Goal: Information Seeking & Learning: Learn about a topic

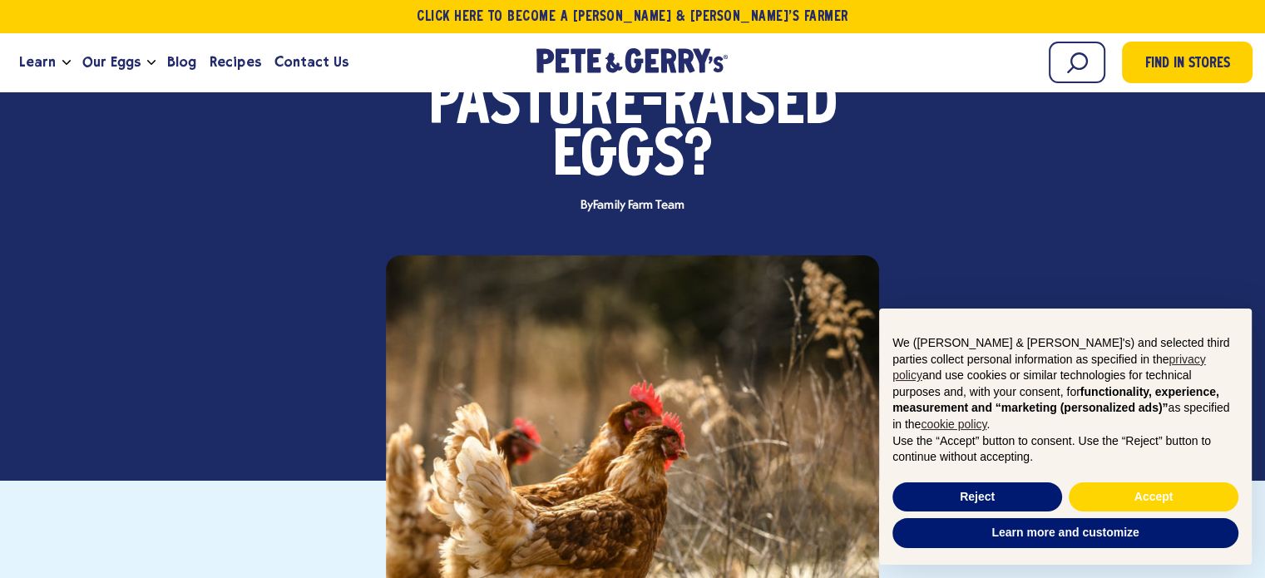
scroll to position [250, 0]
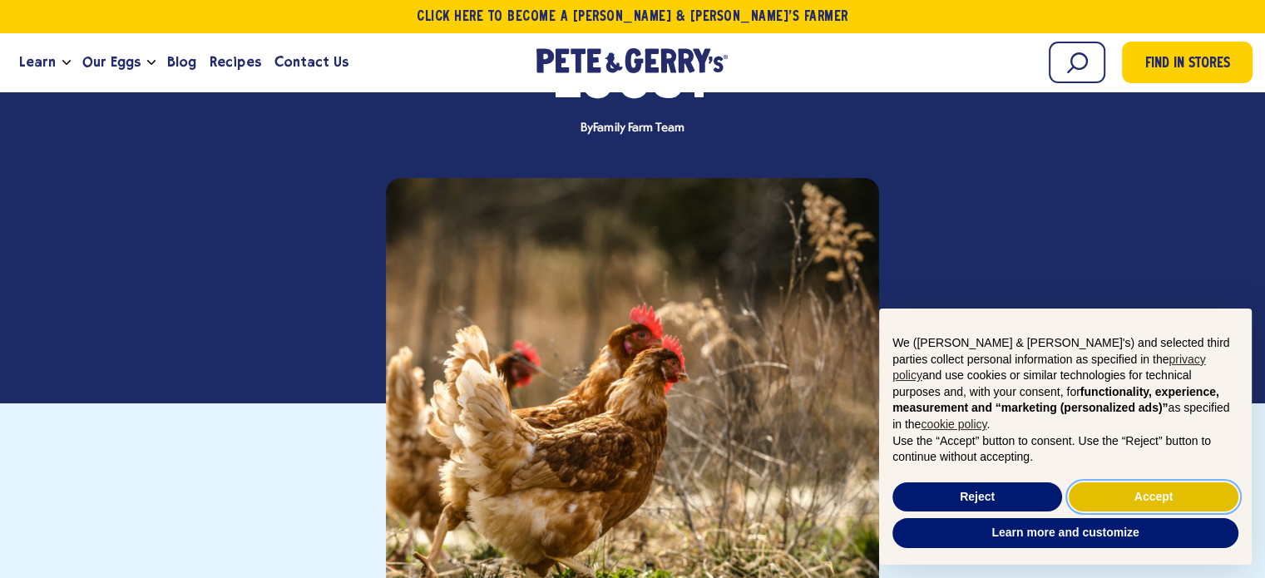
click at [1132, 498] on button "Accept" at bounding box center [1154, 498] width 170 height 30
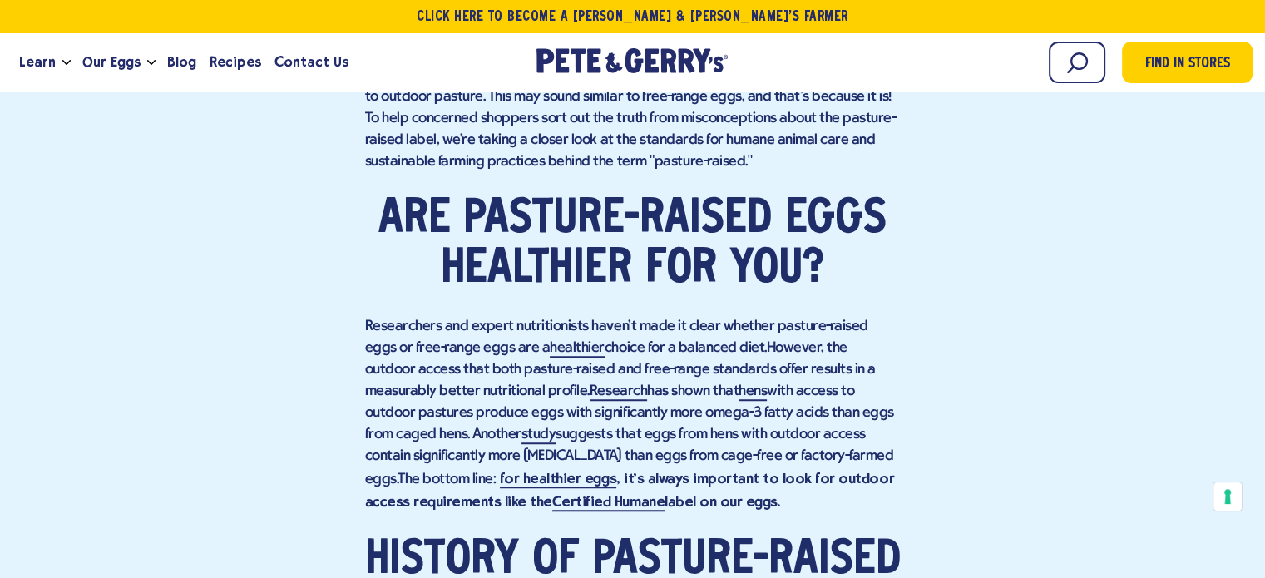
scroll to position [0, 0]
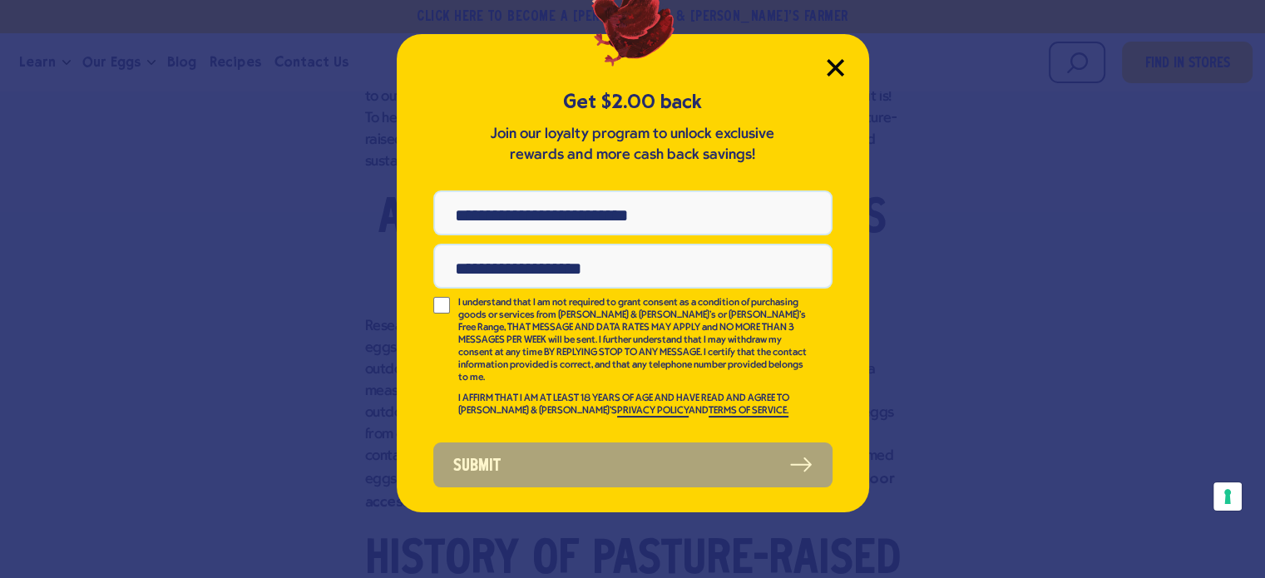
click at [834, 65] on icon "Close Modal" at bounding box center [835, 67] width 17 height 17
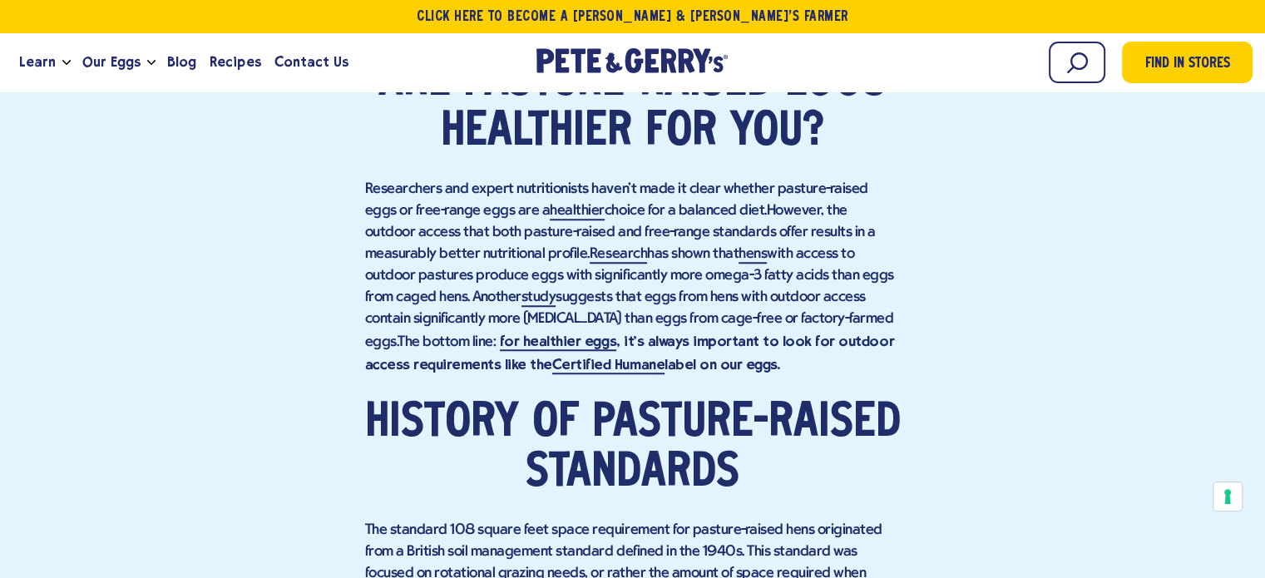
scroll to position [1331, 0]
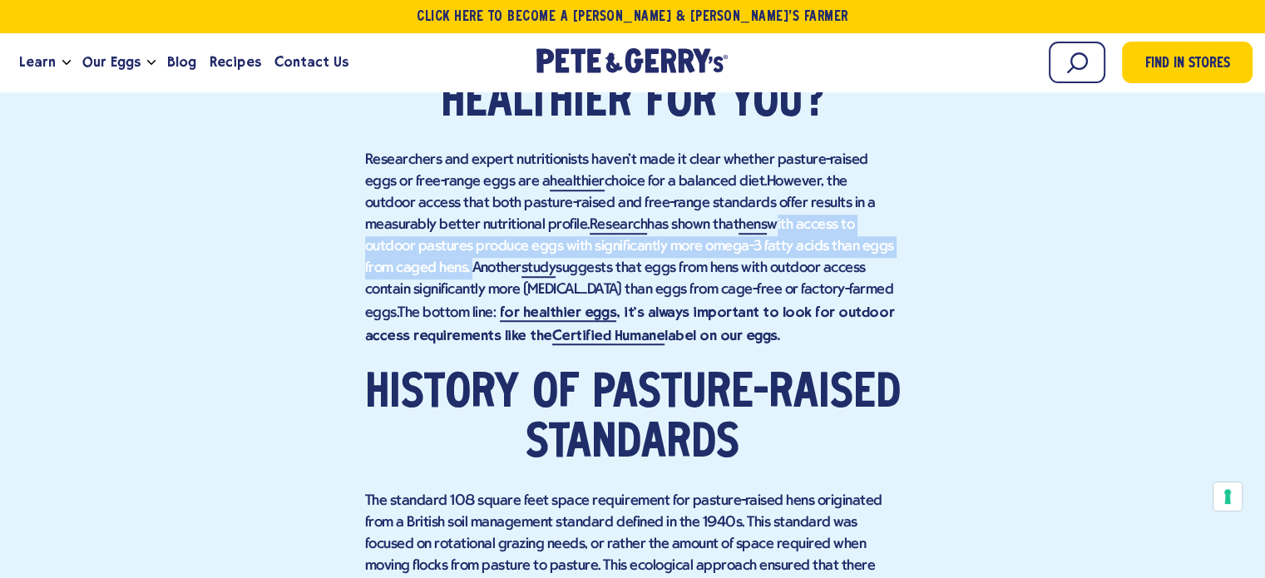
drag, startPoint x: 698, startPoint y: 224, endPoint x: 901, endPoint y: 240, distance: 203.6
copy p "with access to outdoor pastures produce eggs with significantly more omega-3 fa…"
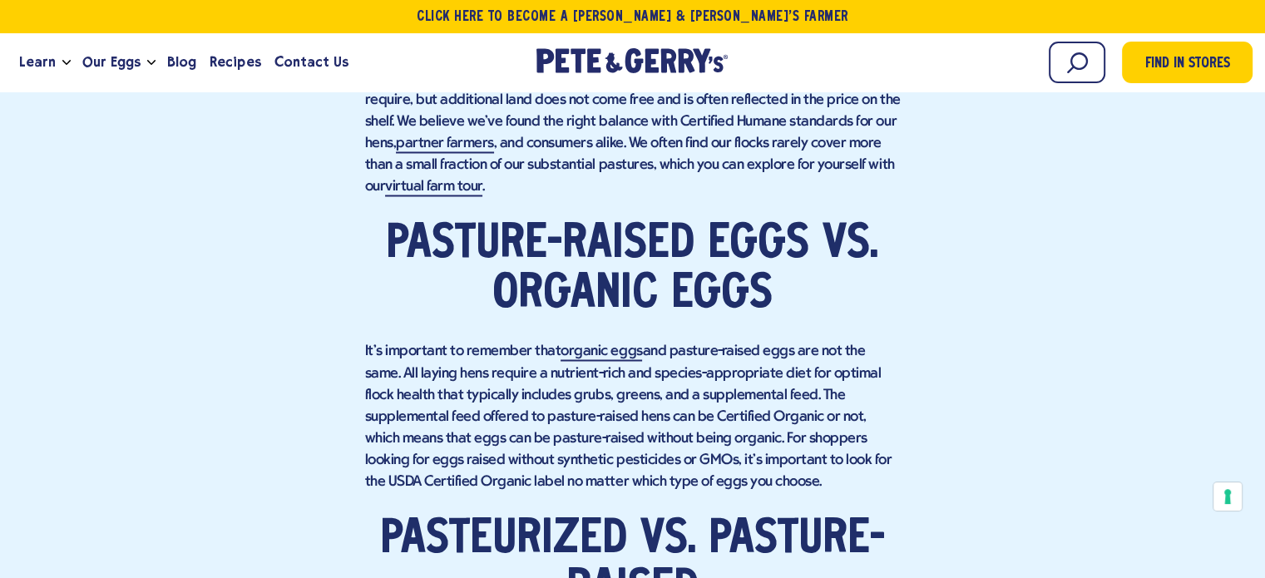
scroll to position [2829, 0]
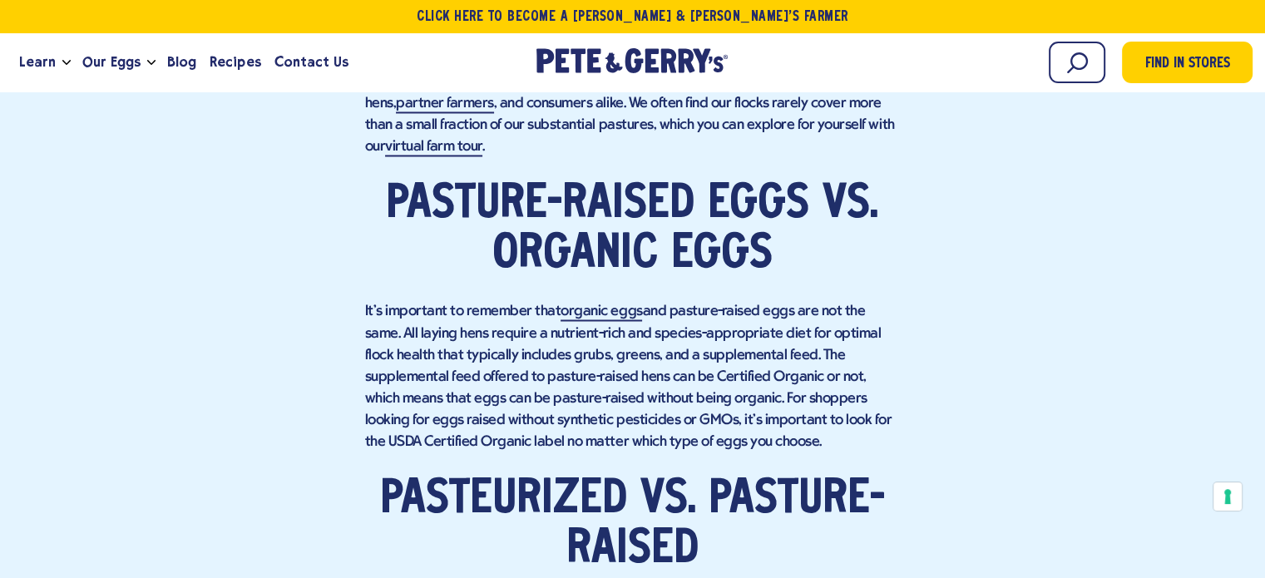
drag, startPoint x: 780, startPoint y: 349, endPoint x: 721, endPoint y: 444, distance: 112.0
click at [721, 444] on p "It's important to remember that organic eggs and pasture-raised eggs are not th…" at bounding box center [633, 376] width 536 height 151
copy p "The supplemental feed offered to pasture-raised hens can be Certified Organic o…"
